Goal: Task Accomplishment & Management: Manage account settings

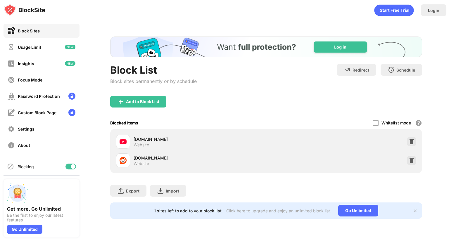
click at [66, 168] on div at bounding box center [71, 167] width 11 height 6
click at [66, 169] on div at bounding box center [71, 167] width 11 height 6
